Goal: Obtain resource: Download file/media

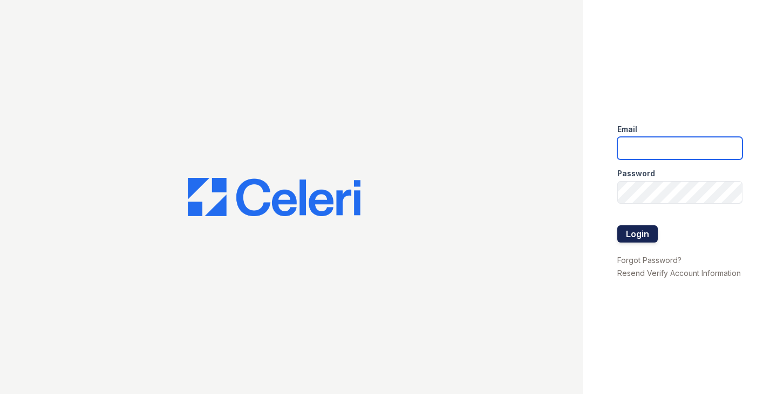
type input "[EMAIL_ADDRESS][DOMAIN_NAME]"
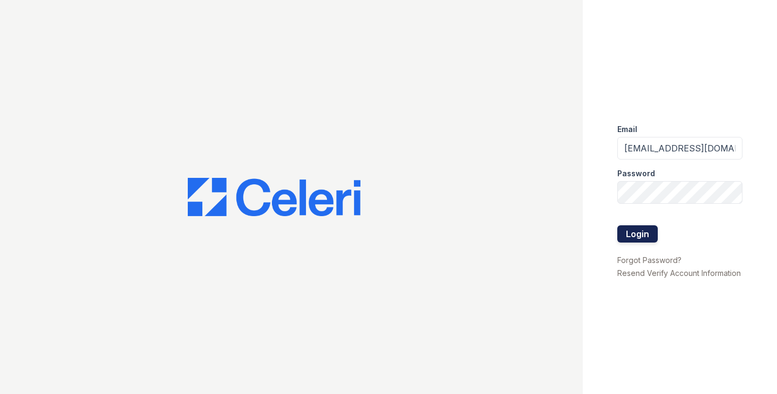
click at [626, 234] on button "Login" at bounding box center [637, 233] width 40 height 17
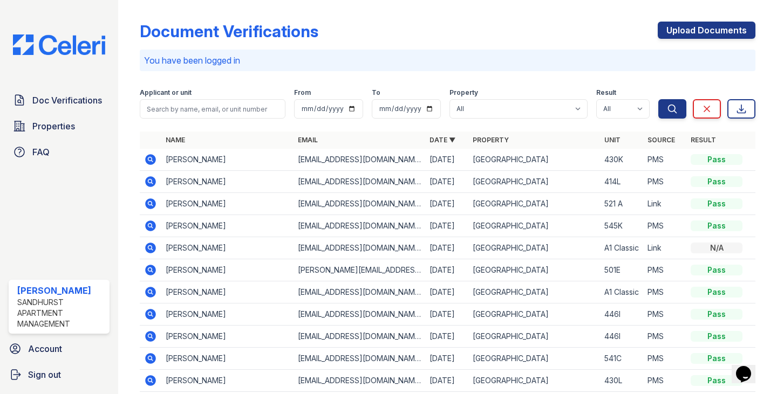
drag, startPoint x: 179, startPoint y: 163, endPoint x: 155, endPoint y: 169, distance: 24.9
click at [179, 163] on td "Kevin Hoskin" at bounding box center [227, 160] width 132 height 22
click at [154, 161] on icon at bounding box center [150, 159] width 13 height 13
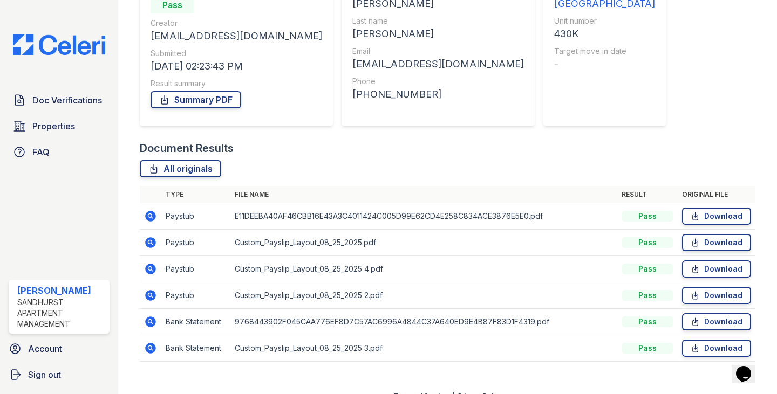
scroll to position [140, 0]
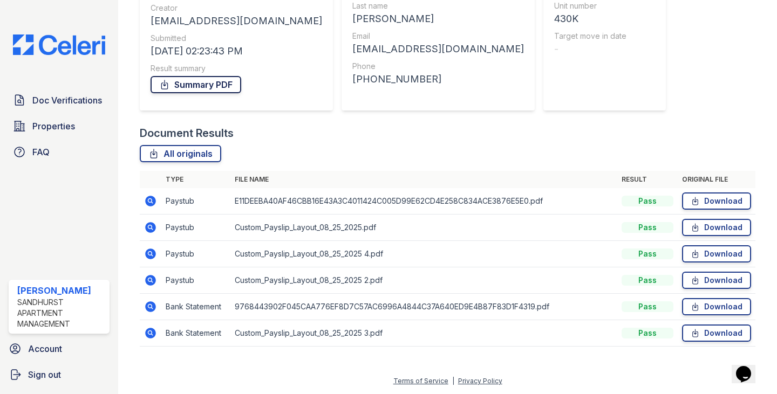
click at [191, 82] on link "Summary PDF" at bounding box center [195, 84] width 91 height 17
click at [699, 200] on link "Download" at bounding box center [716, 201] width 69 height 17
click at [723, 258] on link "Download" at bounding box center [716, 253] width 69 height 17
click at [720, 257] on link "Download" at bounding box center [716, 253] width 69 height 17
click at [713, 283] on link "Download" at bounding box center [716, 280] width 69 height 17
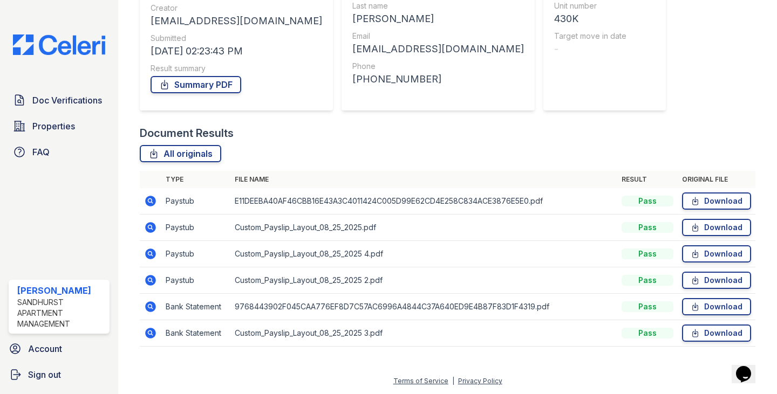
click at [312, 336] on td "Custom_Payslip_Layout_08_25_2025 3.pdf" at bounding box center [423, 333] width 387 height 26
click at [709, 330] on link "Download" at bounding box center [716, 333] width 69 height 17
click at [695, 303] on link "Download" at bounding box center [716, 306] width 69 height 17
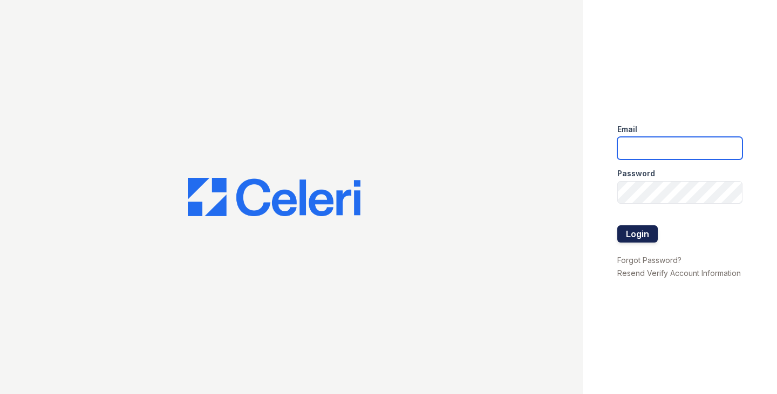
type input "[EMAIL_ADDRESS][DOMAIN_NAME]"
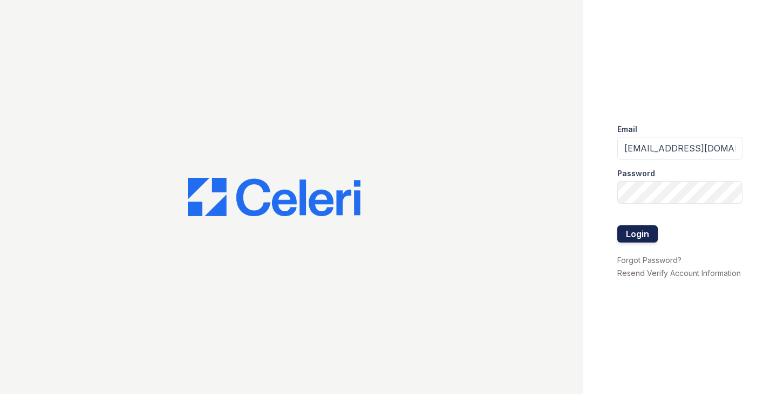
click at [638, 232] on button "Login" at bounding box center [637, 233] width 40 height 17
